Goal: Transaction & Acquisition: Purchase product/service

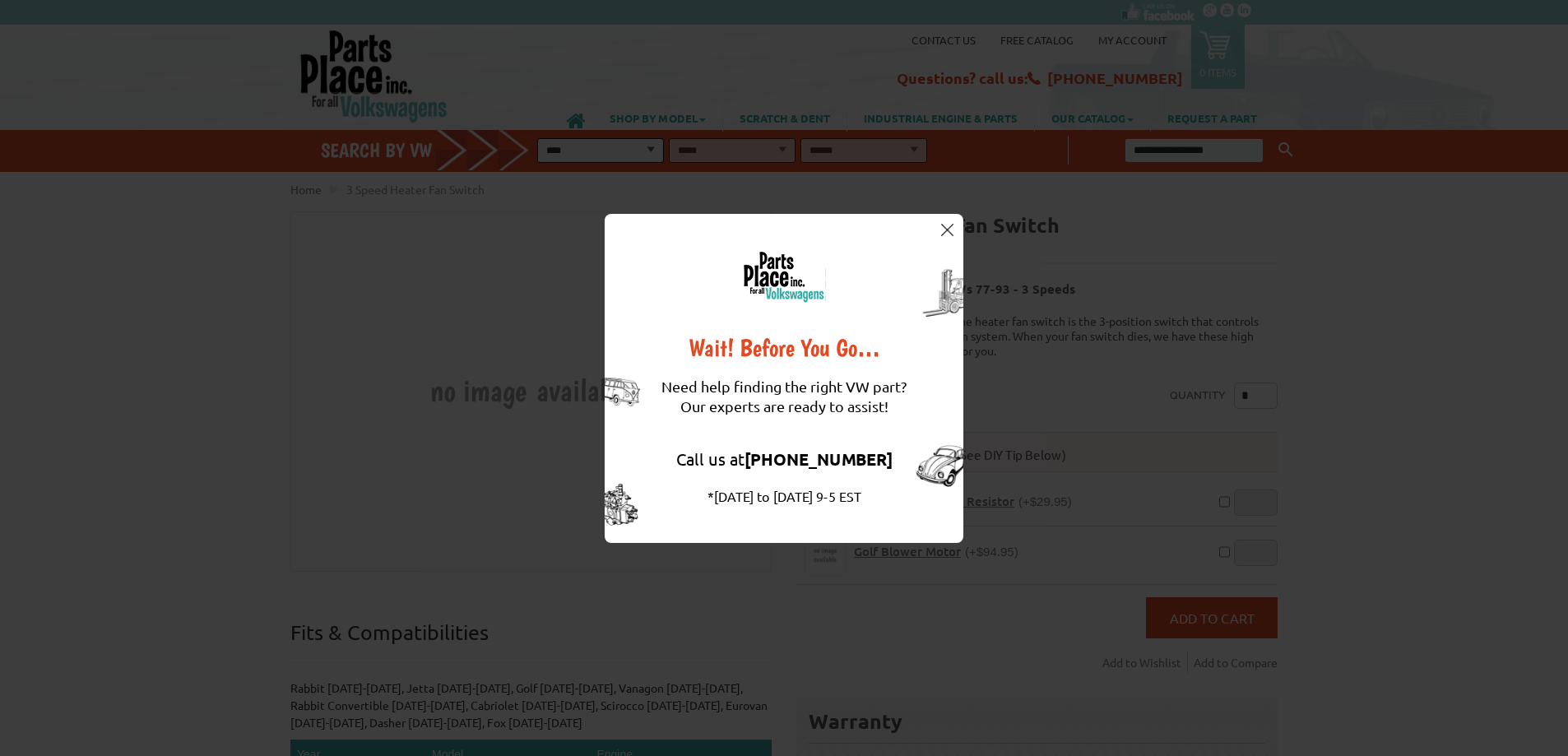
click at [955, 222] on button at bounding box center [946, 230] width 16 height 16
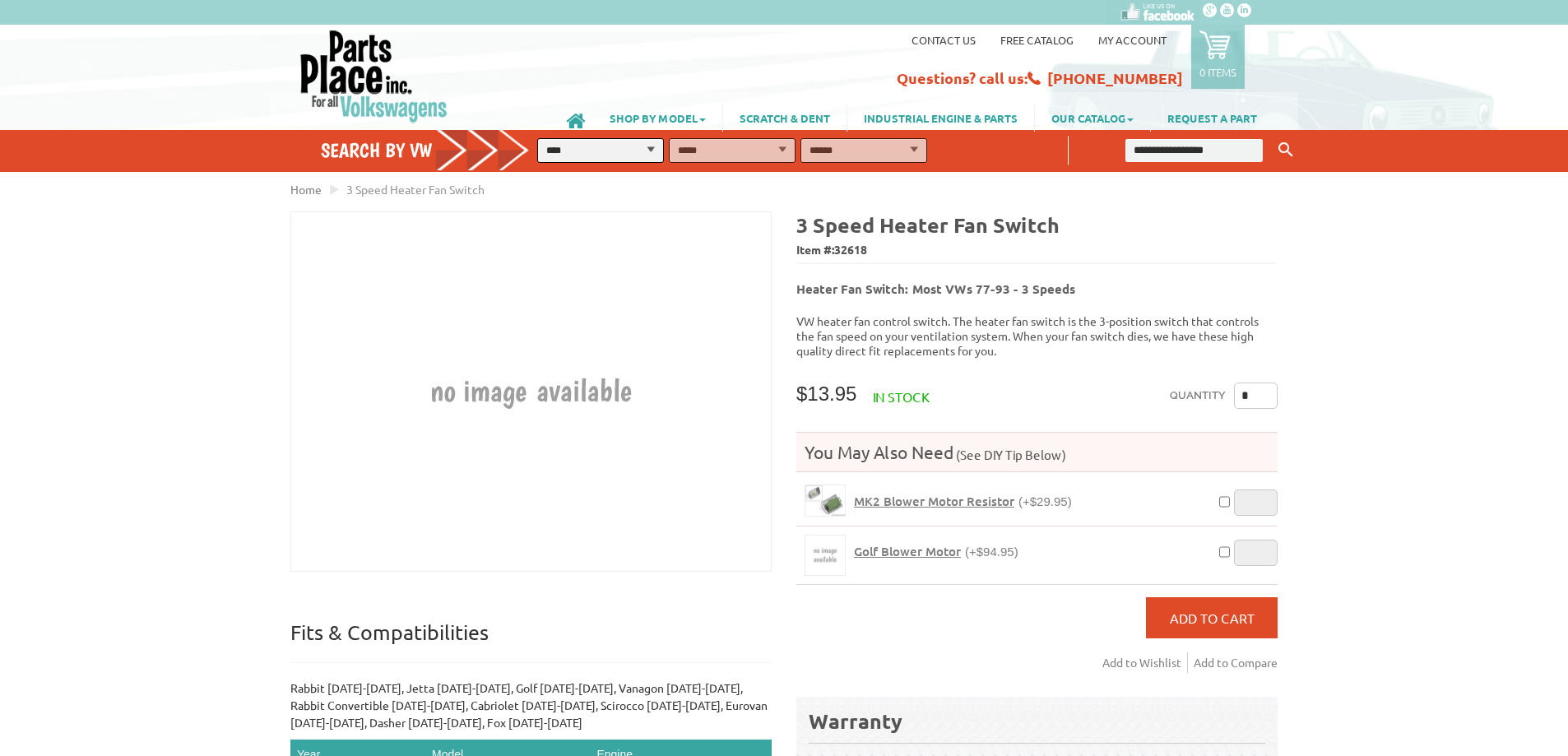
drag, startPoint x: 875, startPoint y: 244, endPoint x: 799, endPoint y: 226, distance: 78.1
click at [792, 223] on div "3 Speed Heater Fan Switch Item #: 32618 Heater Fan Switch: Most VWs 77-93 - 3 S…" at bounding box center [1031, 598] width 494 height 774
drag, startPoint x: 798, startPoint y: 224, endPoint x: 879, endPoint y: 242, distance: 83.0
click at [879, 242] on div "3 Speed Heater Fan Switch Item #: 32618" at bounding box center [1037, 237] width 481 height 51
